Goal: Information Seeking & Learning: Learn about a topic

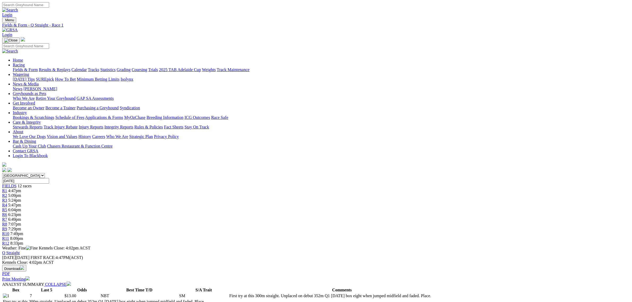
click at [7, 193] on span "R2" at bounding box center [4, 195] width 5 height 5
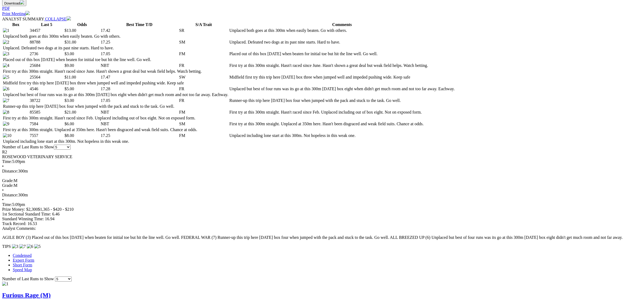
scroll to position [66, 0]
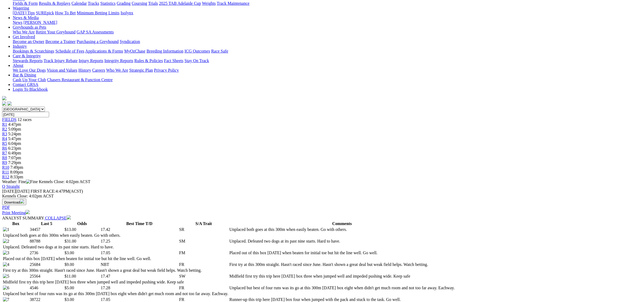
click at [21, 137] on span "5:47pm" at bounding box center [14, 139] width 13 height 5
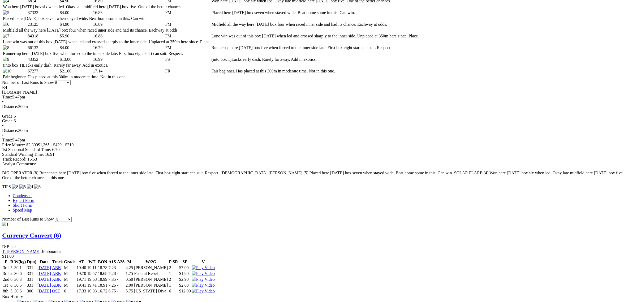
scroll to position [432, 0]
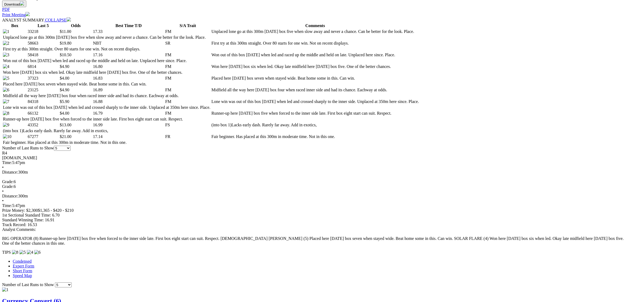
scroll to position [32, 0]
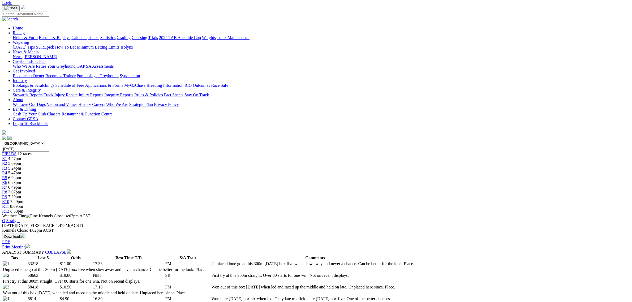
click at [38, 35] on link "Fields & Form" at bounding box center [25, 37] width 25 height 5
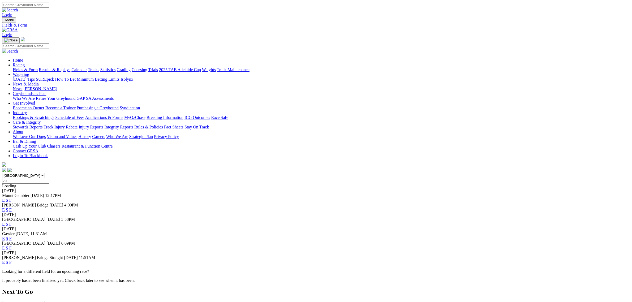
click at [45, 173] on select "South Australia New South Wales Northern Territory Queensland Tasmania Victoria…" at bounding box center [23, 175] width 43 height 5
select select "QLD"
click at [45, 173] on select "South Australia New South Wales Northern Territory Queensland Tasmania Victoria…" at bounding box center [23, 175] width 43 height 5
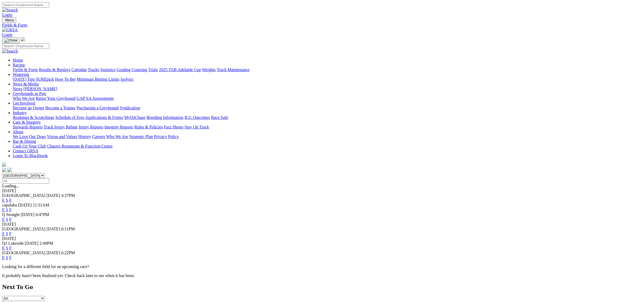
click at [5, 198] on link "E" at bounding box center [3, 200] width 3 height 5
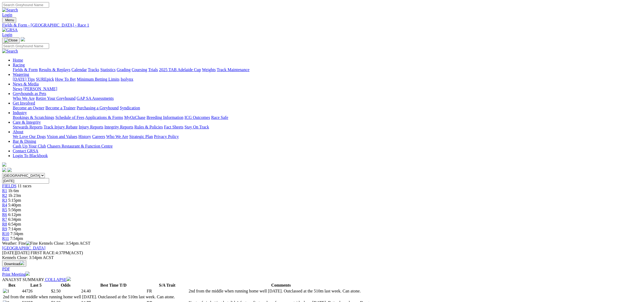
click at [21, 193] on span "1h 23m" at bounding box center [14, 195] width 13 height 5
click at [249, 198] on div "R3 5:15pm" at bounding box center [316, 200] width 628 height 5
click at [38, 67] on link "Fields & Form" at bounding box center [25, 69] width 25 height 5
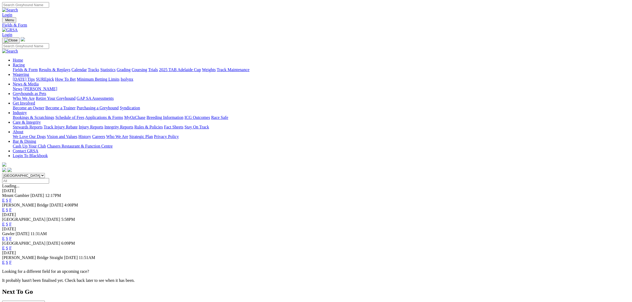
click at [45, 173] on select "[GEOGRAPHIC_DATA] [GEOGRAPHIC_DATA] [GEOGRAPHIC_DATA] [GEOGRAPHIC_DATA] [GEOGRA…" at bounding box center [23, 175] width 43 height 5
